Goal: Task Accomplishment & Management: Manage account settings

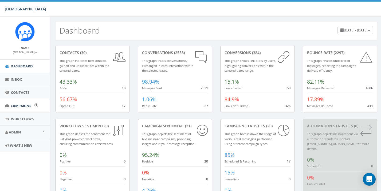
click at [14, 105] on span "Campaigns" at bounding box center [21, 106] width 21 height 5
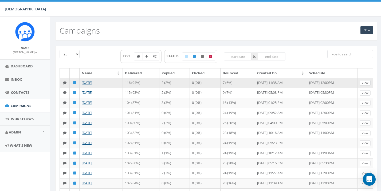
click at [367, 82] on link "View" at bounding box center [365, 83] width 11 height 6
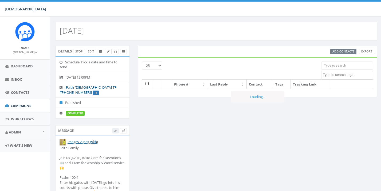
select select
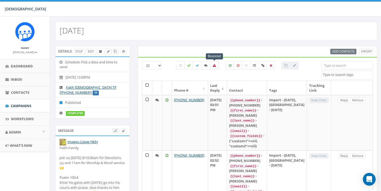
click at [214, 64] on icon at bounding box center [214, 65] width 3 height 3
checkbox input "true"
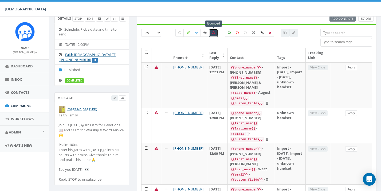
scroll to position [31, 1]
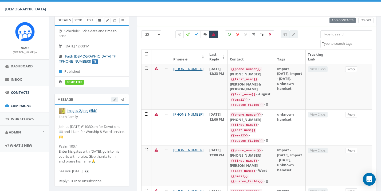
click at [21, 91] on span "Contacts" at bounding box center [20, 92] width 18 height 5
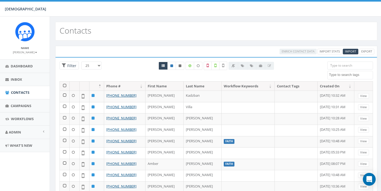
select select
click at [358, 66] on input "search" at bounding box center [350, 66] width 46 height 8
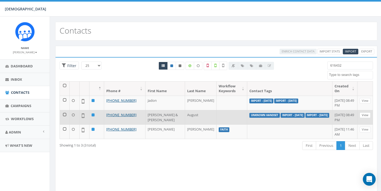
type input "616432"
click at [363, 115] on link "View" at bounding box center [365, 116] width 11 height 6
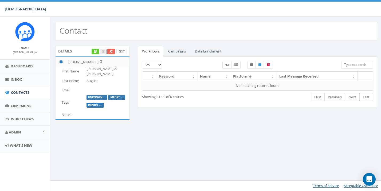
click at [113, 50] on link at bounding box center [111, 52] width 8 height 6
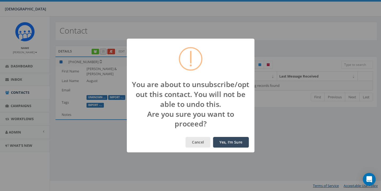
click at [203, 146] on button "Cancel" at bounding box center [198, 142] width 25 height 11
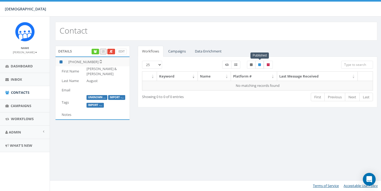
click at [262, 65] on label at bounding box center [259, 65] width 9 height 8
checkbox input "false"
click at [268, 65] on icon at bounding box center [268, 64] width 3 height 3
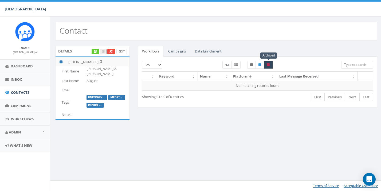
checkbox input "false"
click at [235, 64] on icon at bounding box center [235, 64] width 3 height 3
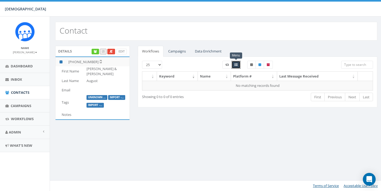
checkbox input "false"
click at [184, 49] on link "Campaigns" at bounding box center [177, 51] width 26 height 11
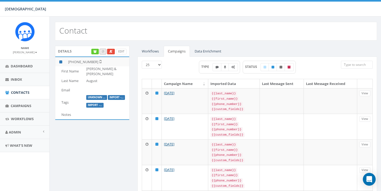
scroll to position [0, 0]
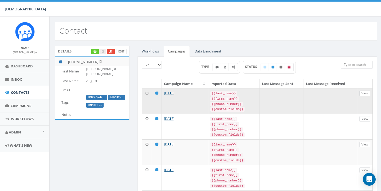
click at [365, 93] on link "View" at bounding box center [364, 94] width 11 height 6
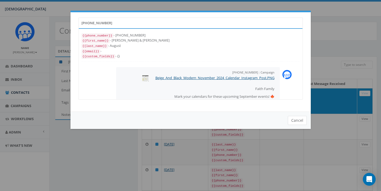
click at [295, 120] on button "Cancel" at bounding box center [297, 120] width 19 height 9
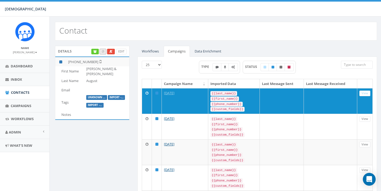
click at [207, 50] on link "Data Enrichment" at bounding box center [207, 51] width 35 height 11
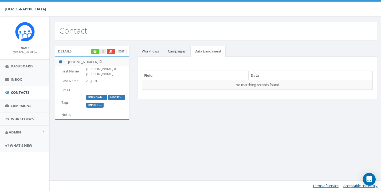
click at [182, 50] on link "Campaigns" at bounding box center [177, 51] width 26 height 11
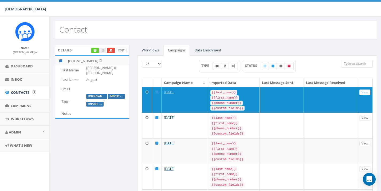
click at [20, 91] on span "Contacts" at bounding box center [20, 92] width 18 height 5
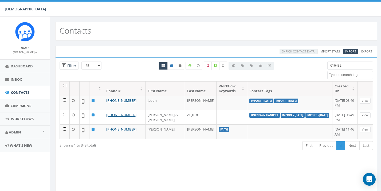
select select
click at [357, 65] on input "616432" at bounding box center [350, 66] width 46 height 8
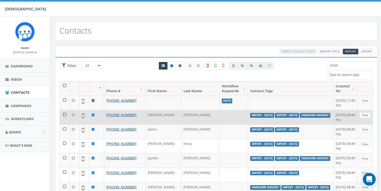
type input "6164"
click at [366, 114] on link "View" at bounding box center [365, 116] width 11 height 6
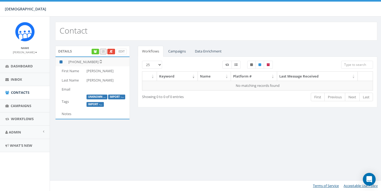
click at [176, 52] on link "Campaigns" at bounding box center [177, 51] width 26 height 11
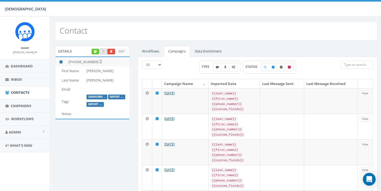
click at [207, 49] on link "Data Enrichment" at bounding box center [208, 51] width 35 height 11
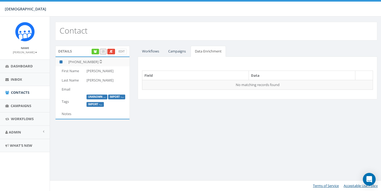
click at [154, 52] on link "Workflows" at bounding box center [151, 51] width 26 height 11
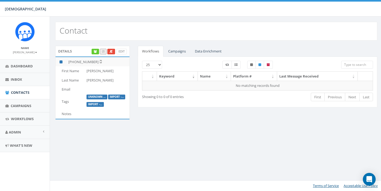
click at [179, 52] on link "Campaigns" at bounding box center [177, 51] width 26 height 11
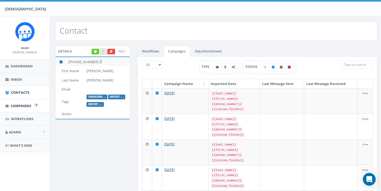
click at [19, 105] on span "Campaigns" at bounding box center [21, 106] width 21 height 5
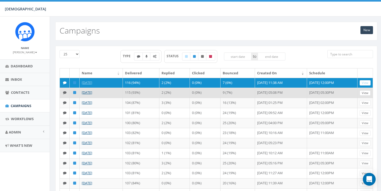
click at [366, 96] on link "View" at bounding box center [365, 93] width 11 height 6
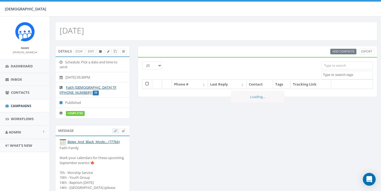
select select
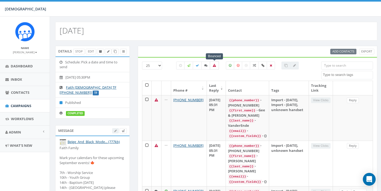
click at [215, 65] on icon at bounding box center [214, 65] width 3 height 3
checkbox input "true"
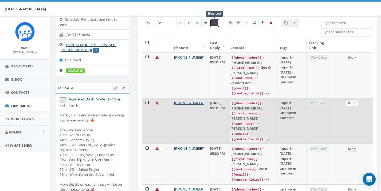
scroll to position [43, 0]
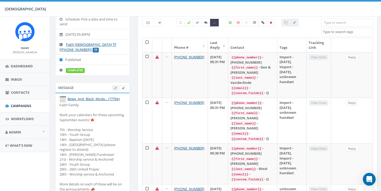
click at [19, 104] on span "Campaigns" at bounding box center [21, 106] width 21 height 5
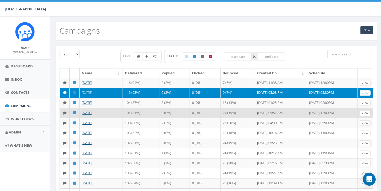
click at [366, 116] on link "View" at bounding box center [365, 114] width 11 height 6
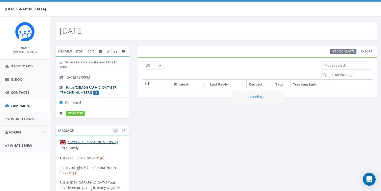
select select
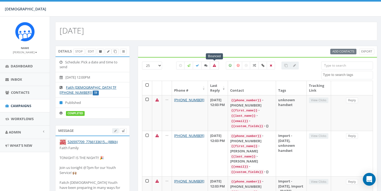
click at [214, 65] on icon at bounding box center [214, 65] width 3 height 3
click at [215, 63] on label at bounding box center [213, 66] width 9 height 8
checkbox input "false"
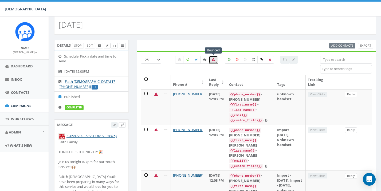
scroll to position [5, 1]
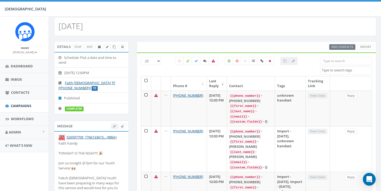
click at [214, 74] on div "Bounced All 0 contact(s) on current page All 24 contact(s) filtered" at bounding box center [236, 66] width 122 height 19
click at [197, 58] on label at bounding box center [196, 61] width 9 height 8
checkbox input "true"
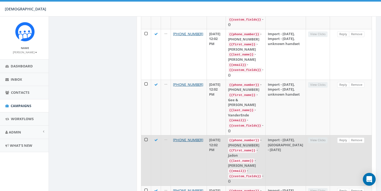
scroll to position [703, 1]
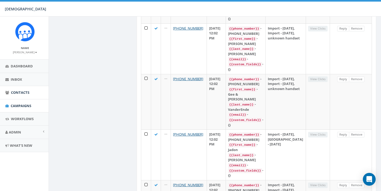
click at [25, 92] on span "Contacts" at bounding box center [20, 92] width 18 height 5
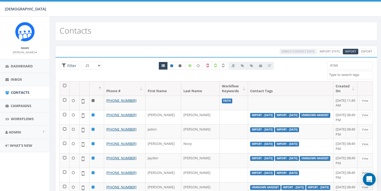
select select
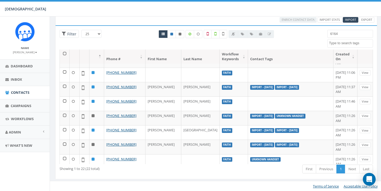
scroll to position [212, 0]
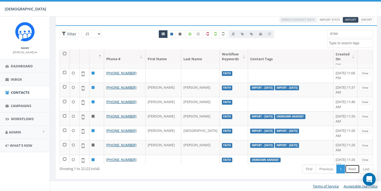
click at [351, 168] on link "Next" at bounding box center [352, 169] width 15 height 9
select select "100"
click at [350, 169] on link "Next" at bounding box center [352, 169] width 15 height 9
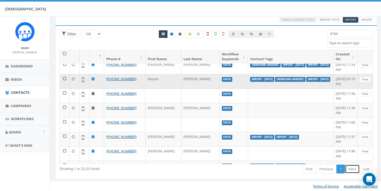
scroll to position [159, 0]
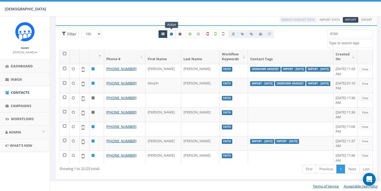
click at [172, 34] on icon at bounding box center [171, 34] width 3 height 3
radio input "true"
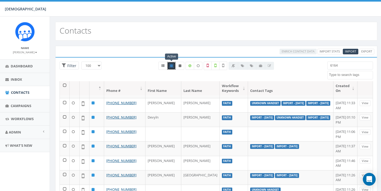
scroll to position [0, 0]
click at [22, 92] on span "Contacts" at bounding box center [20, 92] width 18 height 5
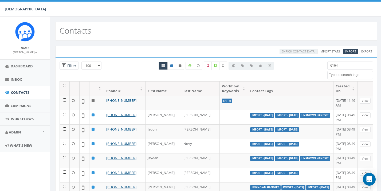
select select "100"
select select
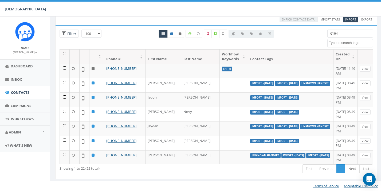
scroll to position [32, 0]
select select "50"
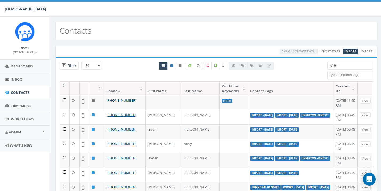
select select "50"
select select
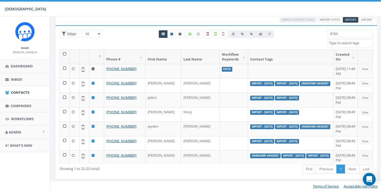
click at [346, 34] on input "6164" at bounding box center [350, 34] width 46 height 8
type input "6"
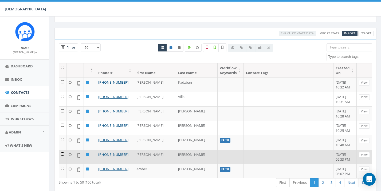
scroll to position [1, 0]
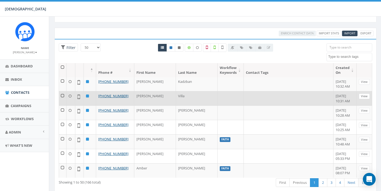
click at [365, 95] on link "View" at bounding box center [364, 97] width 11 height 6
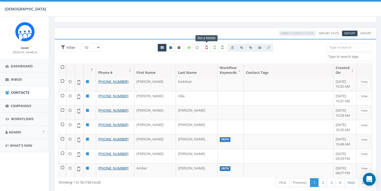
click at [207, 47] on icon at bounding box center [207, 47] width 2 height 5
checkbox input "true"
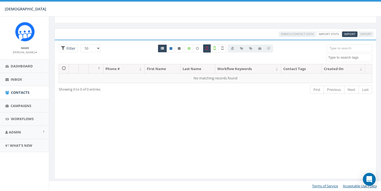
select select "100"
click at [207, 49] on icon at bounding box center [207, 48] width 2 height 5
checkbox input "false"
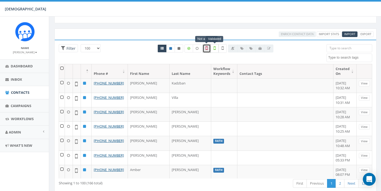
click at [214, 49] on icon at bounding box center [215, 48] width 2 height 5
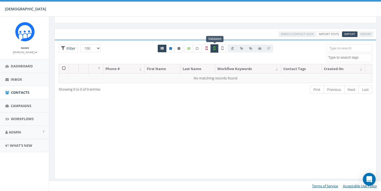
click at [214, 49] on icon at bounding box center [214, 48] width 2 height 5
checkbox input "false"
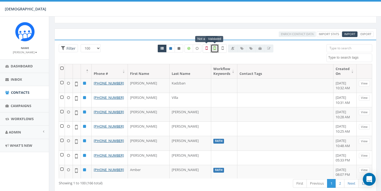
click at [207, 49] on icon at bounding box center [207, 48] width 2 height 5
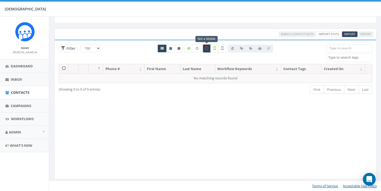
click at [207, 49] on icon at bounding box center [207, 48] width 2 height 5
checkbox input "false"
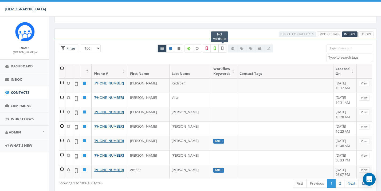
click at [225, 48] on label at bounding box center [222, 48] width 8 height 9
checkbox input "false"
click at [190, 48] on icon at bounding box center [188, 48] width 3 height 3
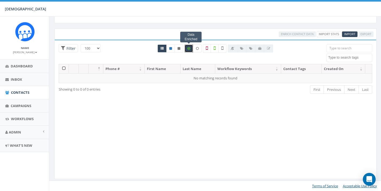
click at [190, 48] on icon at bounding box center [188, 48] width 3 height 3
checkbox input "false"
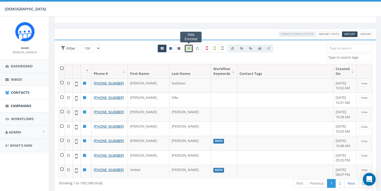
click at [16, 104] on span "Campaigns" at bounding box center [21, 106] width 21 height 5
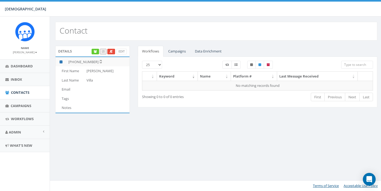
click at [172, 51] on link "Campaigns" at bounding box center [177, 51] width 26 height 11
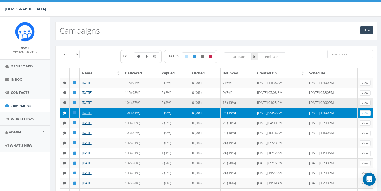
click at [366, 106] on link "View" at bounding box center [365, 103] width 11 height 6
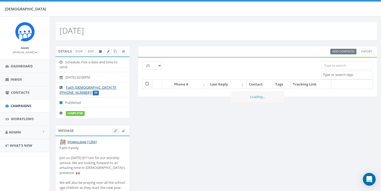
select select
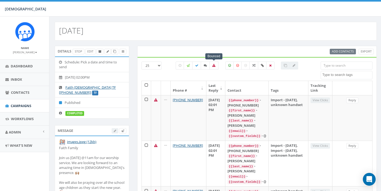
scroll to position [0, 1]
click at [205, 65] on icon at bounding box center [205, 65] width 3 height 3
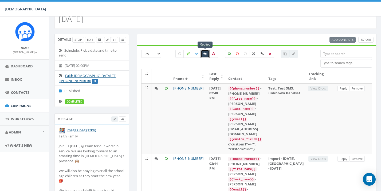
scroll to position [11, 1]
click at [206, 52] on label at bounding box center [204, 54] width 9 height 8
checkbox input "false"
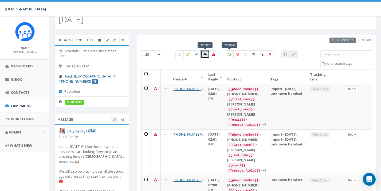
click at [229, 56] on label at bounding box center [229, 54] width 9 height 8
checkbox input "true"
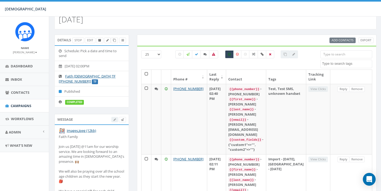
click at [23, 104] on span "Campaigns" at bounding box center [21, 106] width 21 height 5
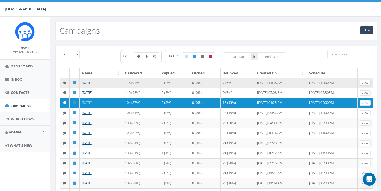
click at [366, 82] on link "View" at bounding box center [365, 83] width 11 height 6
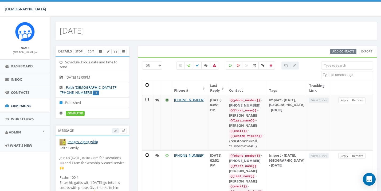
select select
click at [206, 63] on label at bounding box center [205, 66] width 9 height 8
checkbox input "true"
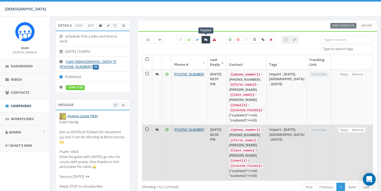
scroll to position [28, 0]
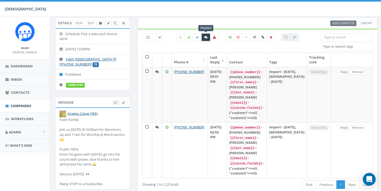
click at [205, 42] on div "All 0 contact(s) on current page All 123 contact(s) filtered" at bounding box center [237, 45] width 130 height 9
click at [21, 104] on span "Campaigns" at bounding box center [21, 106] width 21 height 5
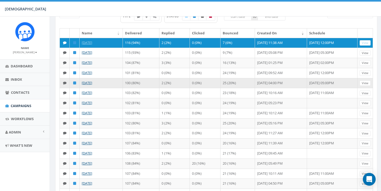
scroll to position [46, 0]
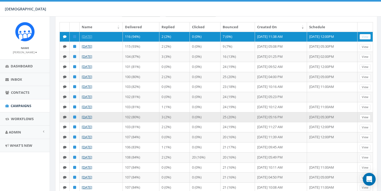
click at [363, 120] on link "View" at bounding box center [365, 118] width 11 height 6
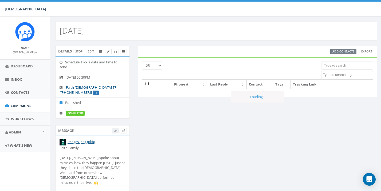
select select
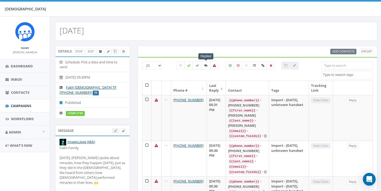
click at [205, 65] on icon at bounding box center [205, 65] width 3 height 3
checkbox input "true"
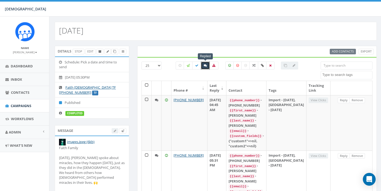
scroll to position [0, 2]
click at [34, 53] on small "[PERSON_NAME]" at bounding box center [25, 52] width 24 height 4
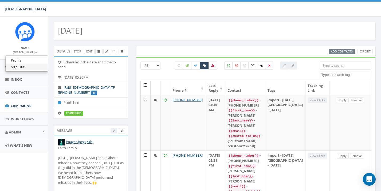
click at [25, 65] on link "Sign Out" at bounding box center [27, 67] width 42 height 7
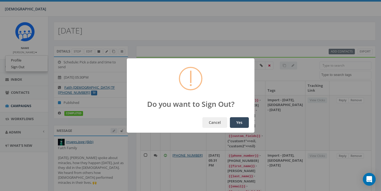
click at [241, 120] on button "Yes" at bounding box center [239, 122] width 19 height 11
